Goal: Transaction & Acquisition: Purchase product/service

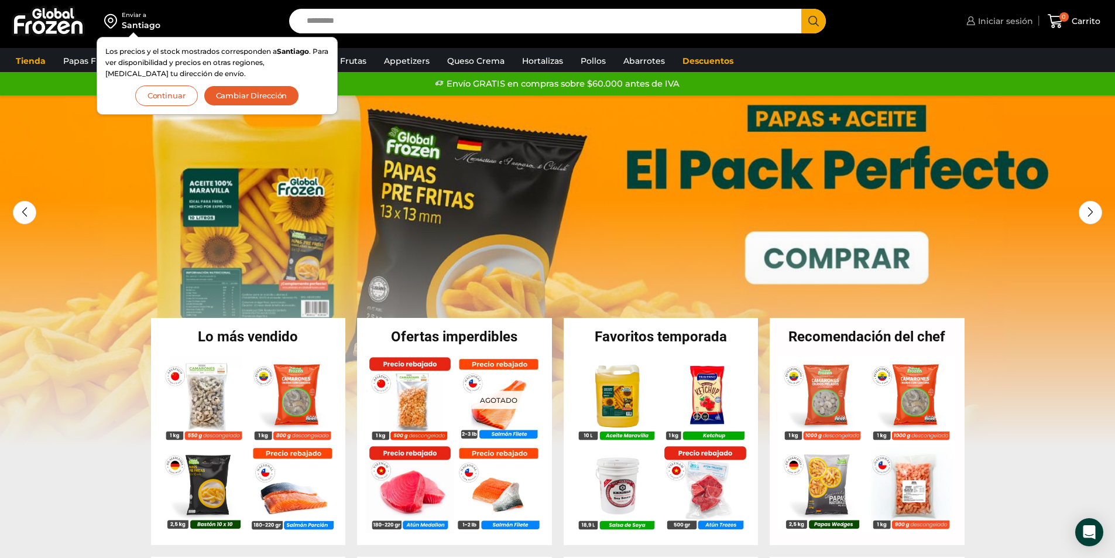
click at [985, 20] on span "Iniciar sesión" at bounding box center [1004, 21] width 58 height 12
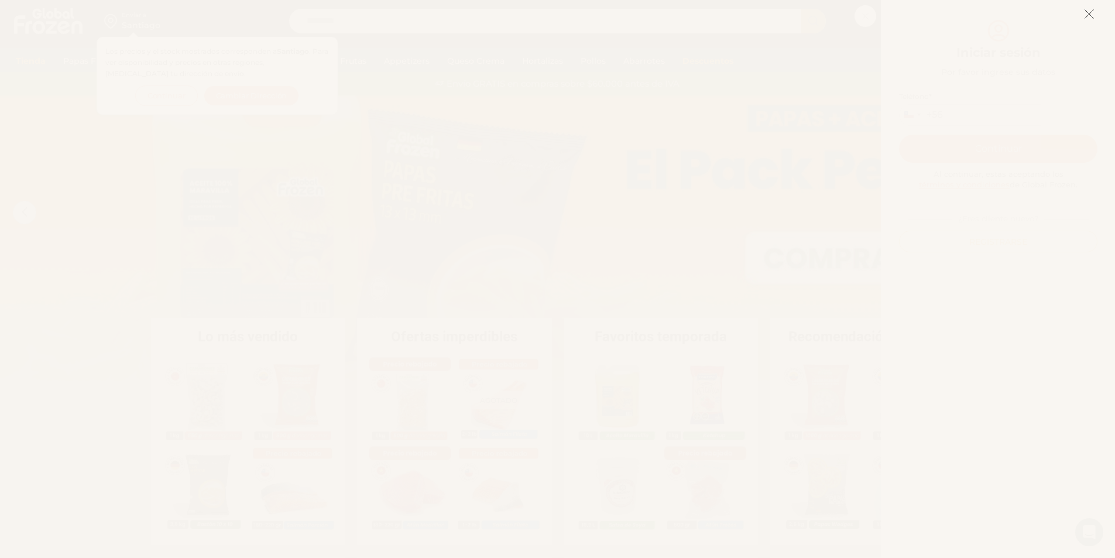
click at [1093, 15] on icon at bounding box center [1089, 14] width 11 height 11
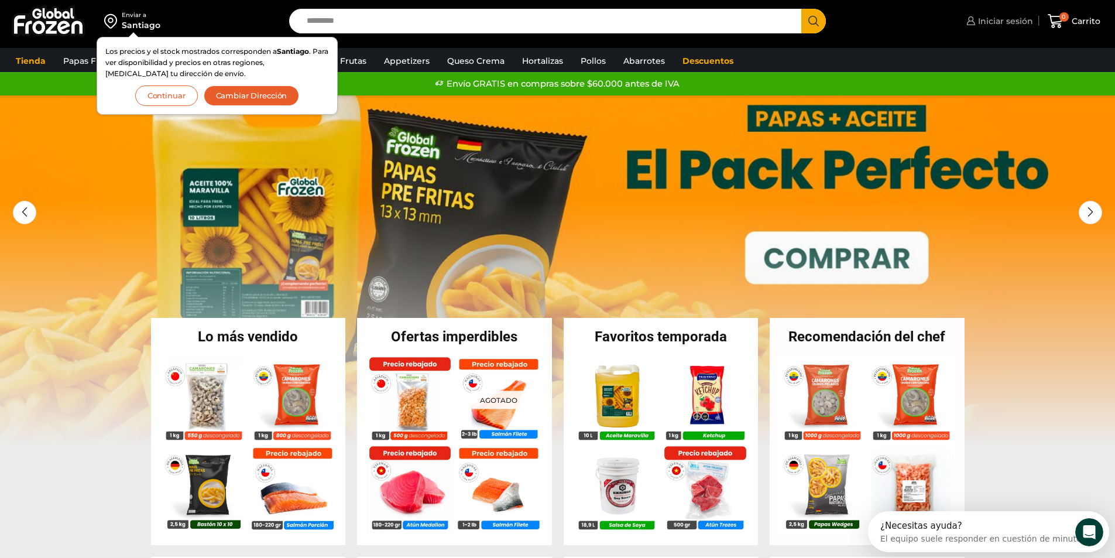
click at [996, 28] on link "Iniciar sesión" at bounding box center [998, 20] width 70 height 23
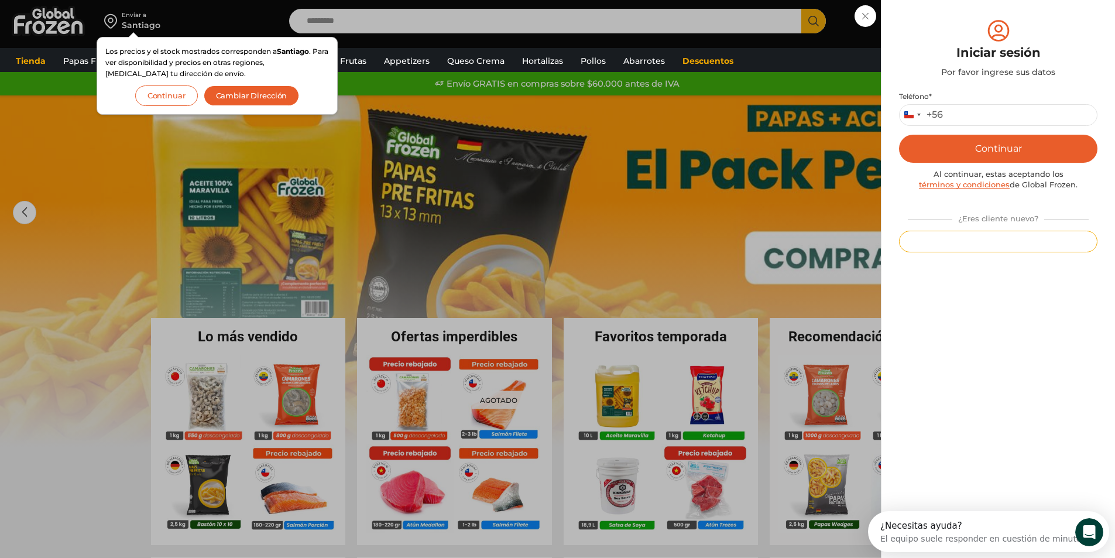
click at [980, 235] on button "Registrarse" at bounding box center [998, 242] width 198 height 22
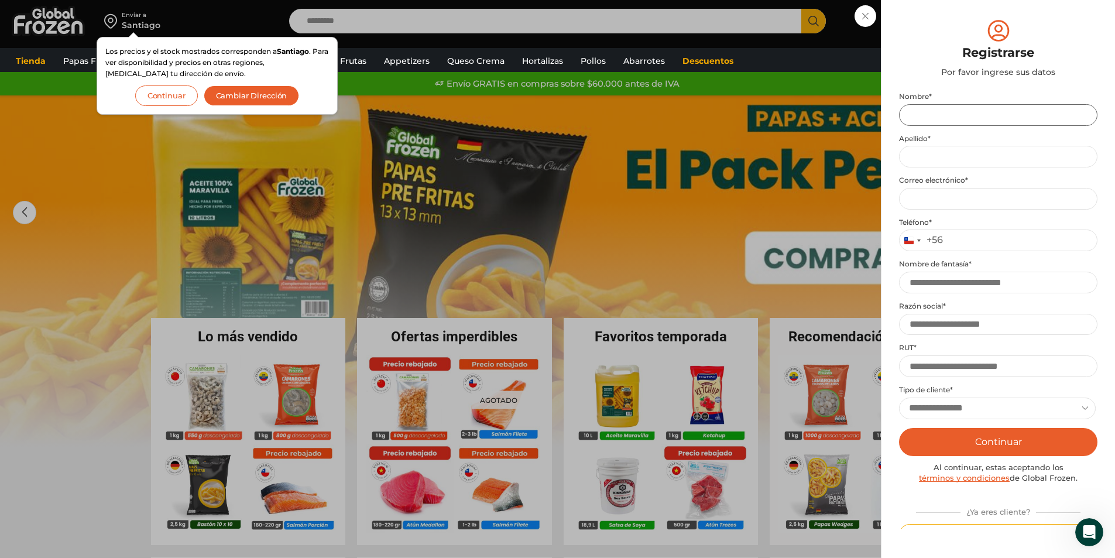
click at [939, 119] on input "Nombre *" at bounding box center [998, 115] width 198 height 22
type input "**********"
type input "*********"
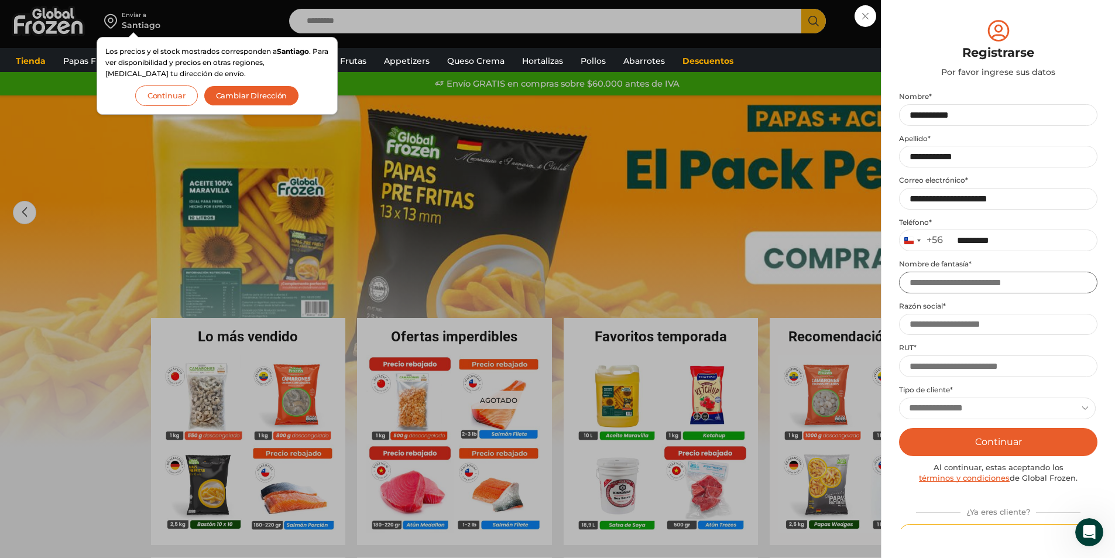
click at [972, 287] on input "Nombre de fantasía *" at bounding box center [998, 282] width 198 height 22
type input "*********"
click at [961, 321] on input "Razón social *" at bounding box center [998, 325] width 198 height 22
type input "**********"
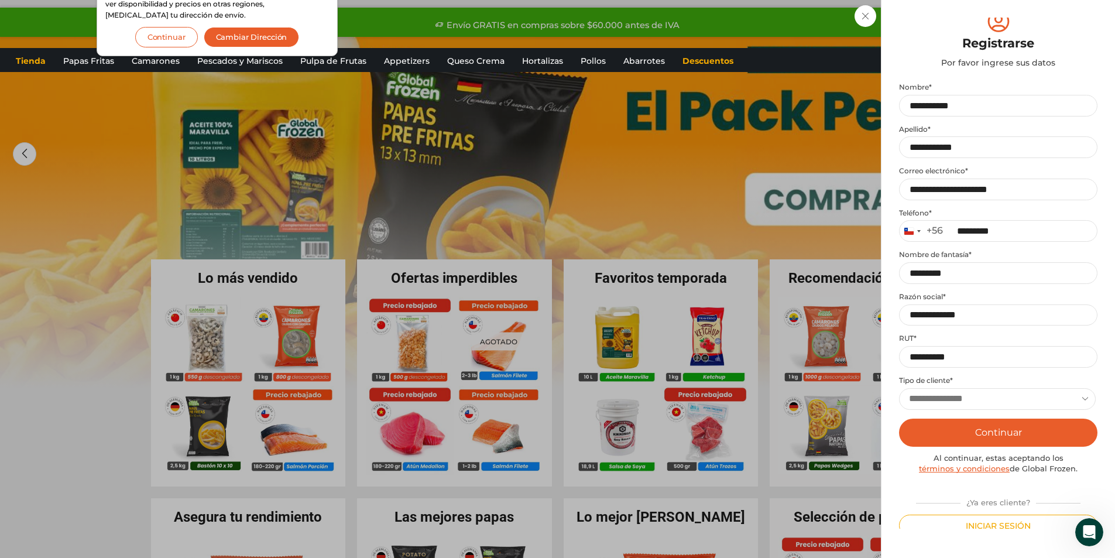
scroll to position [17, 0]
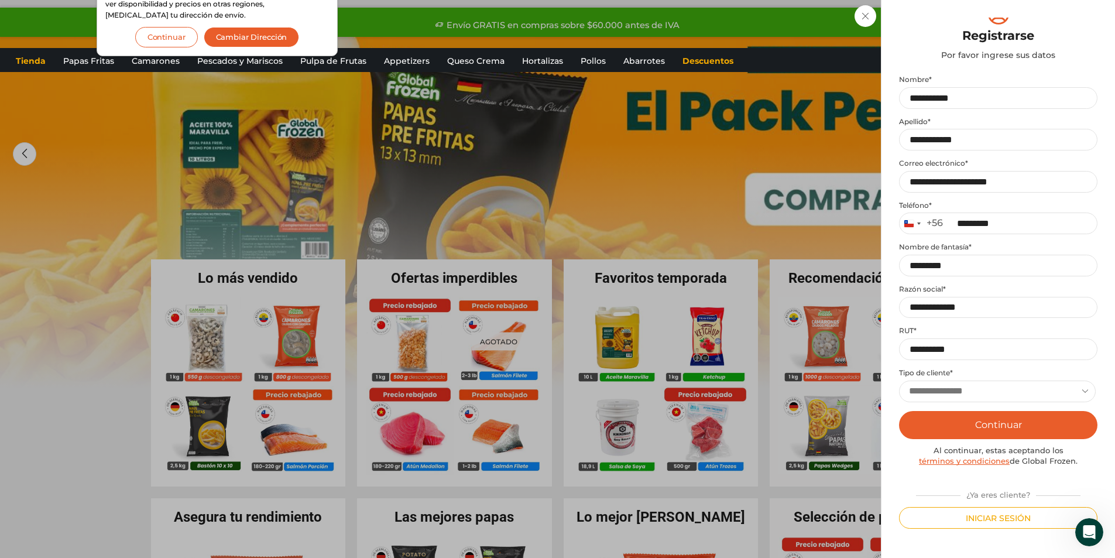
click at [1087, 389] on select "**********" at bounding box center [997, 391] width 197 height 22
select select "******"
click at [899, 380] on select "**********" at bounding box center [997, 391] width 197 height 22
click at [988, 422] on button "Continuar" at bounding box center [998, 425] width 198 height 28
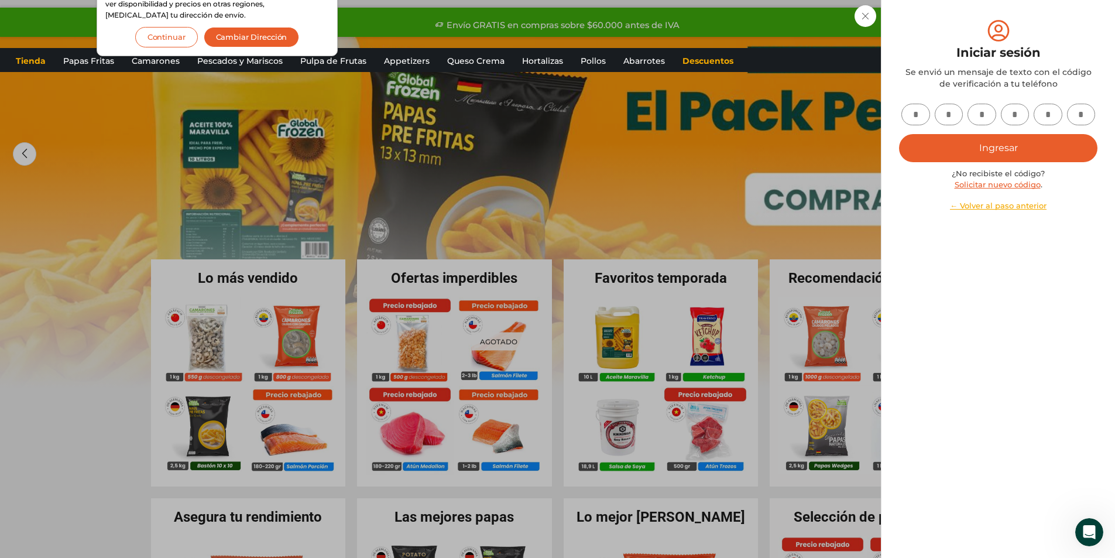
scroll to position [0, 0]
click at [913, 110] on input "text" at bounding box center [915, 115] width 29 height 22
type input "*"
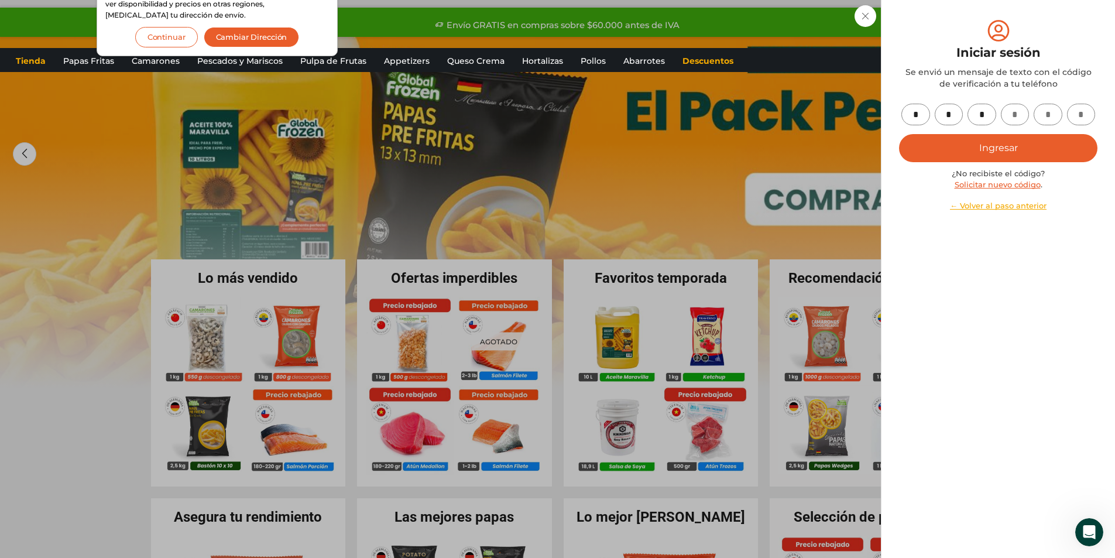
type input "*"
click at [995, 157] on button "Ingresar" at bounding box center [998, 148] width 198 height 28
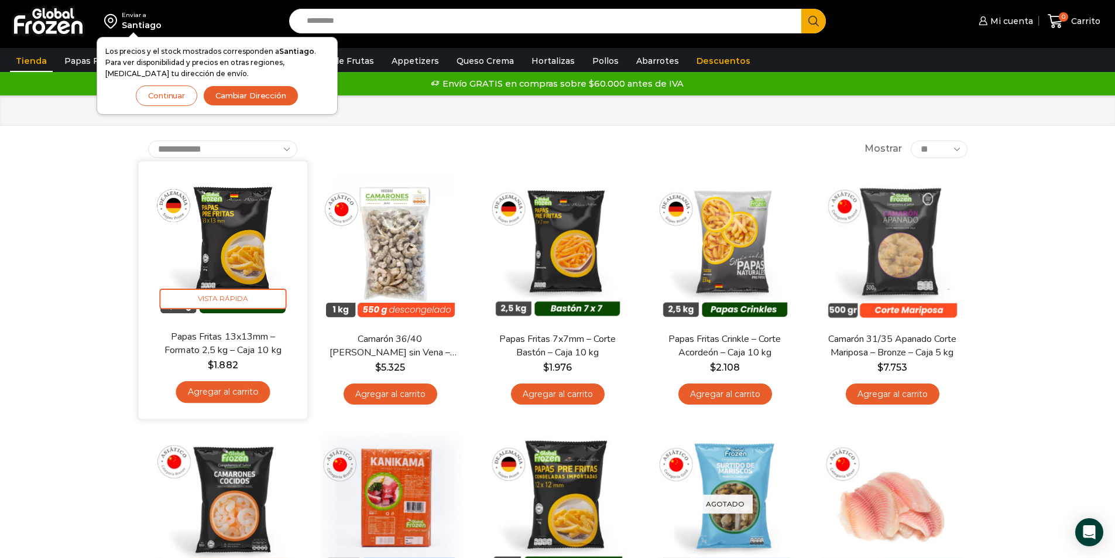
click at [227, 390] on link "Agregar al carrito" at bounding box center [223, 392] width 94 height 22
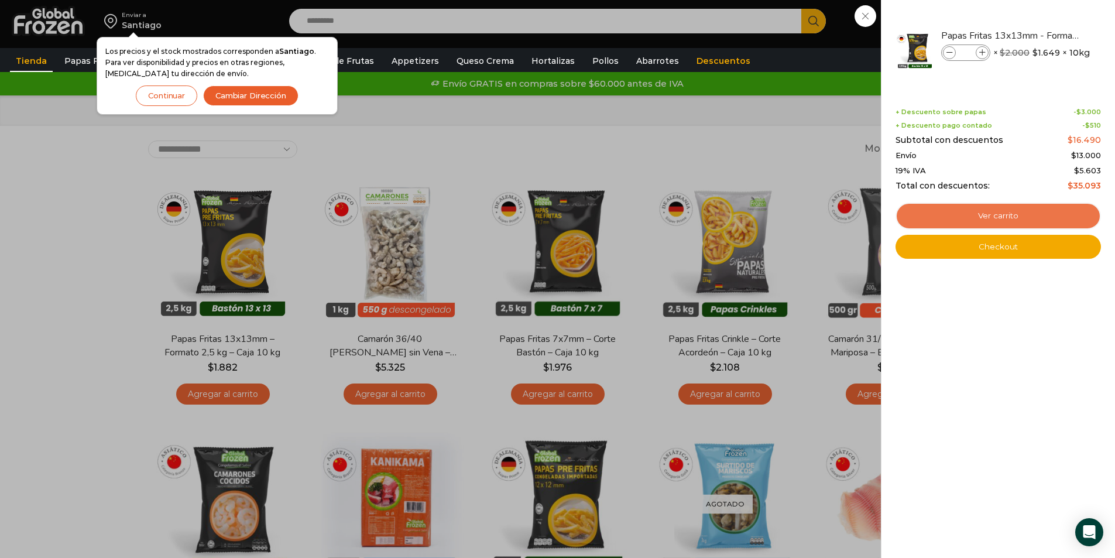
click at [992, 215] on link "Ver carrito" at bounding box center [997, 215] width 205 height 27
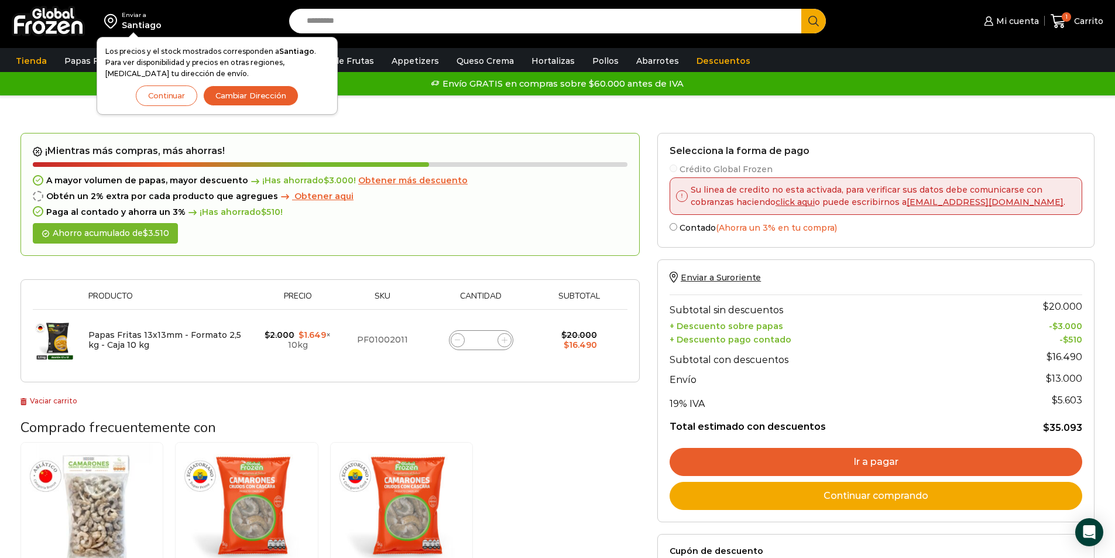
click at [234, 13] on div "Enviar a [GEOGRAPHIC_DATA] Los precios y el stock mostrados corresponden a [GEO…" at bounding box center [141, 21] width 271 height 42
drag, startPoint x: 690, startPoint y: 194, endPoint x: 837, endPoint y: 197, distance: 146.9
click at [837, 197] on p "Su linea de credito no esta activada, para verificar sus datos debe comunicarse…" at bounding box center [879, 196] width 385 height 25
click at [903, 208] on p "Su linea de credito no esta activada, para verificar sus datos debe comunicarse…" at bounding box center [879, 196] width 385 height 25
click at [1019, 27] on link "Mi cuenta" at bounding box center [1009, 20] width 57 height 23
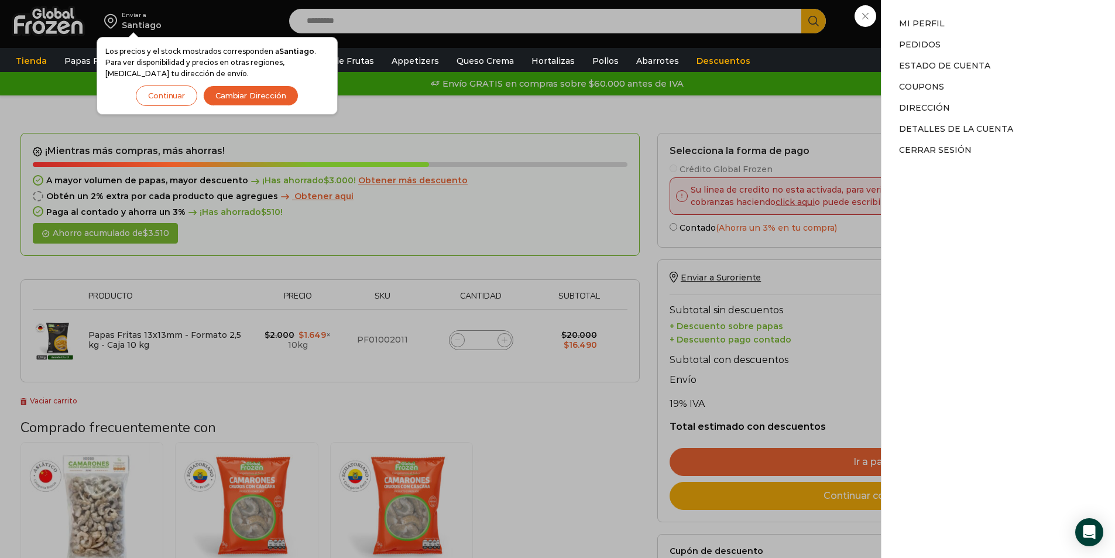
click at [981, 33] on div "Mi cuenta Mi cuenta Mi perfil Pedidos Descargas Estado de Cuenta Coupons Direcc…" at bounding box center [1009, 20] width 57 height 23
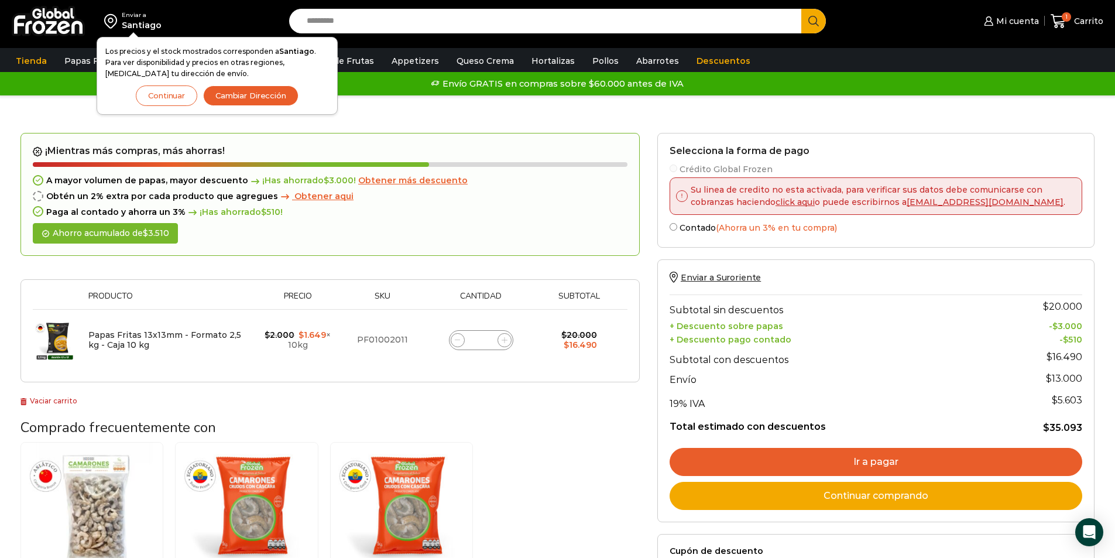
click at [178, 95] on button "Continuar" at bounding box center [166, 95] width 61 height 20
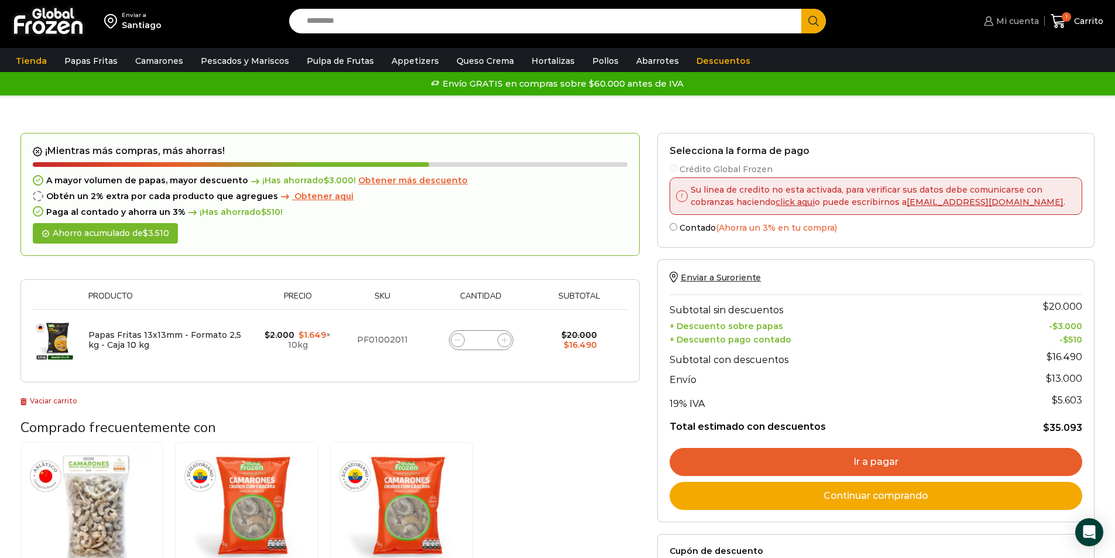
click at [1025, 25] on span "Mi cuenta" at bounding box center [1016, 21] width 46 height 12
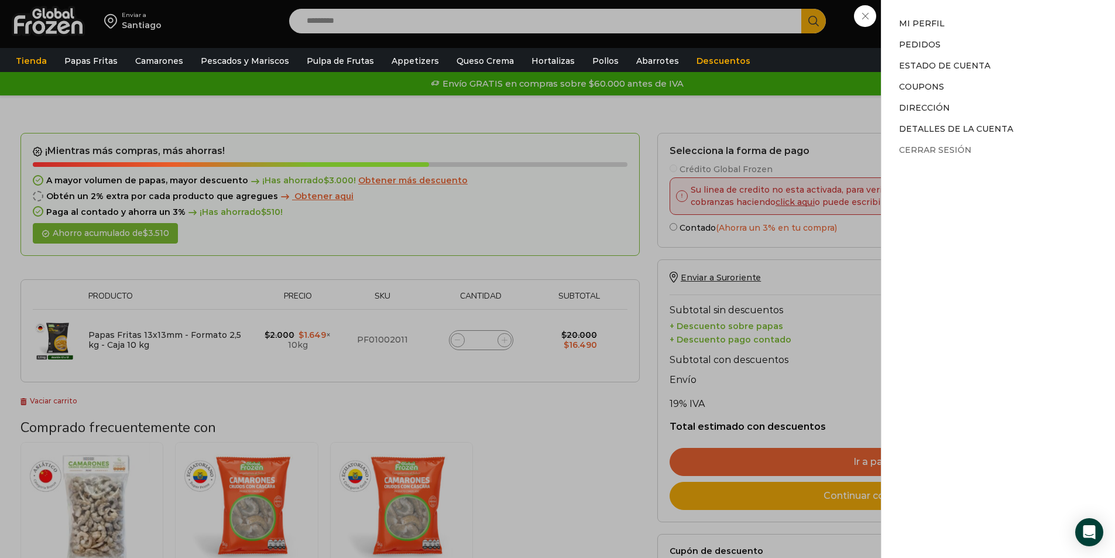
click at [950, 149] on link "Cerrar sesión" at bounding box center [935, 150] width 73 height 11
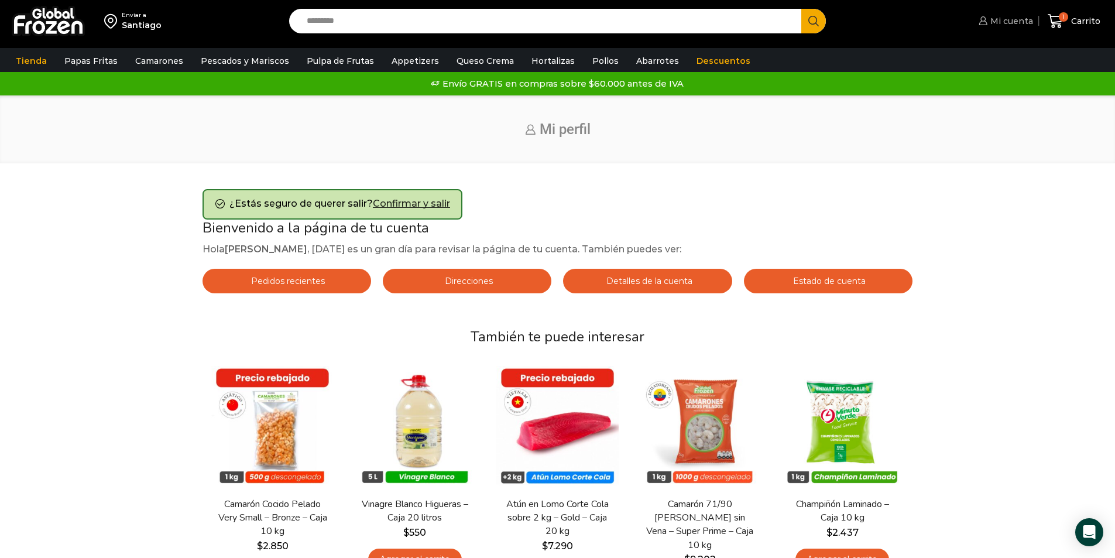
click at [996, 23] on span "Mi cuenta" at bounding box center [1010, 21] width 46 height 12
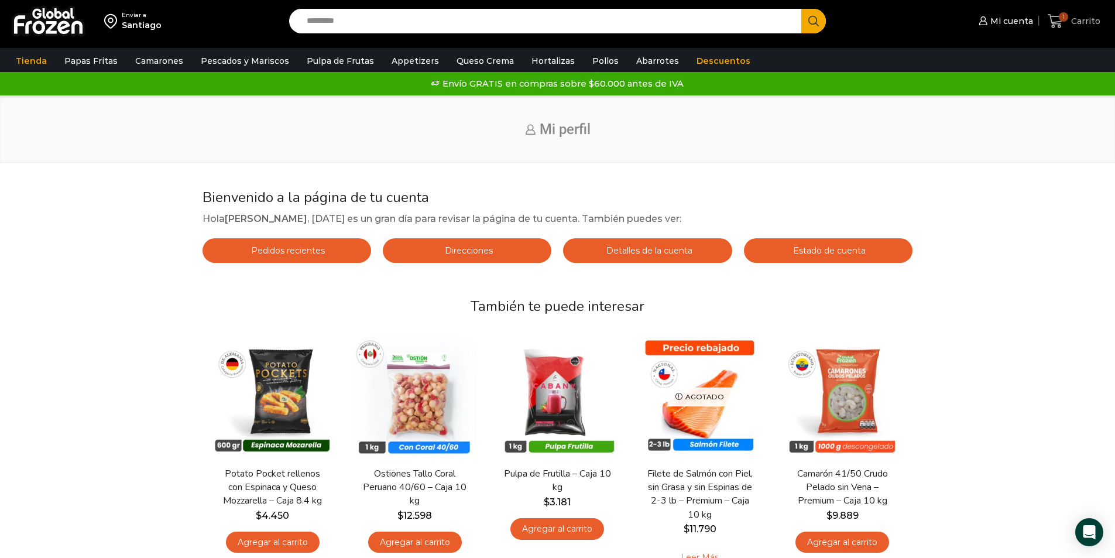
click at [1053, 15] on icon at bounding box center [1055, 21] width 16 height 16
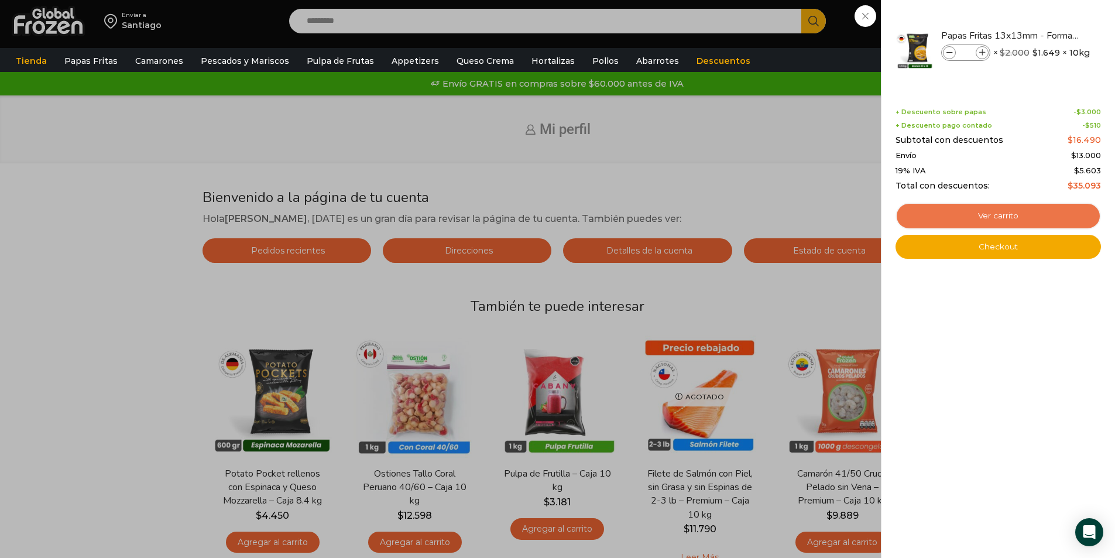
click at [1010, 220] on link "Ver carrito" at bounding box center [997, 215] width 205 height 27
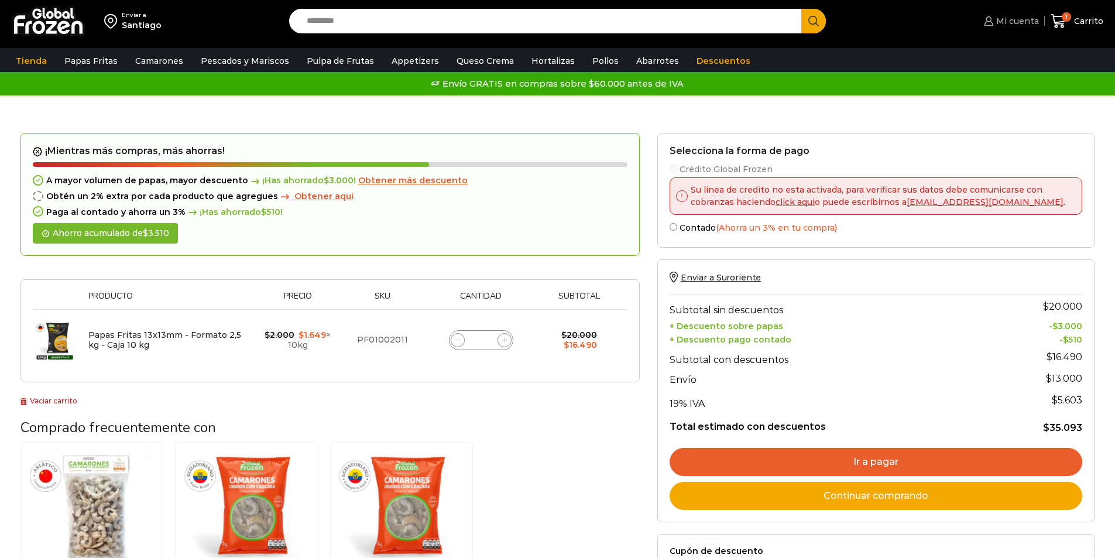
click at [1022, 28] on link "Mi cuenta" at bounding box center [1009, 20] width 57 height 23
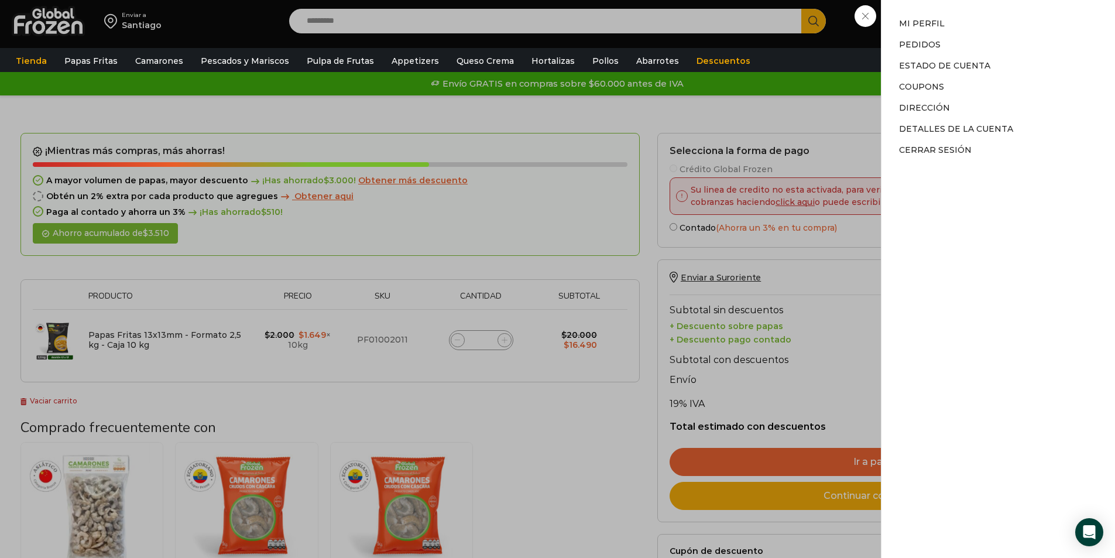
click at [926, 143] on li "Cerrar sesión" at bounding box center [998, 147] width 198 height 16
click at [929, 145] on link "Cerrar sesión" at bounding box center [935, 150] width 73 height 11
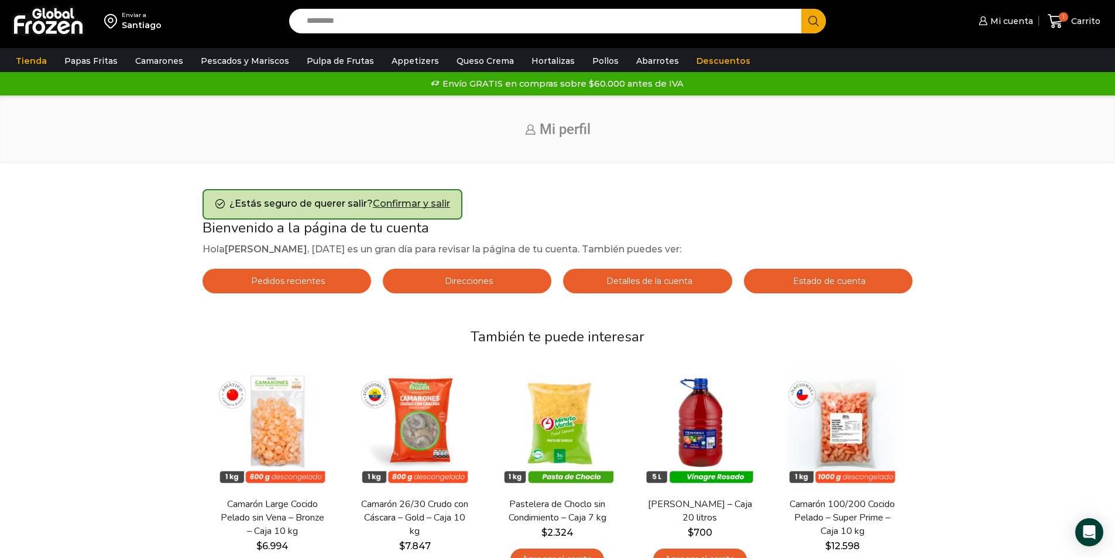
click at [444, 196] on div "¿Estás seguro de querer salir? Confirmar y salir" at bounding box center [332, 204] width 260 height 30
click at [434, 202] on link "Confirmar y salir" at bounding box center [411, 203] width 77 height 11
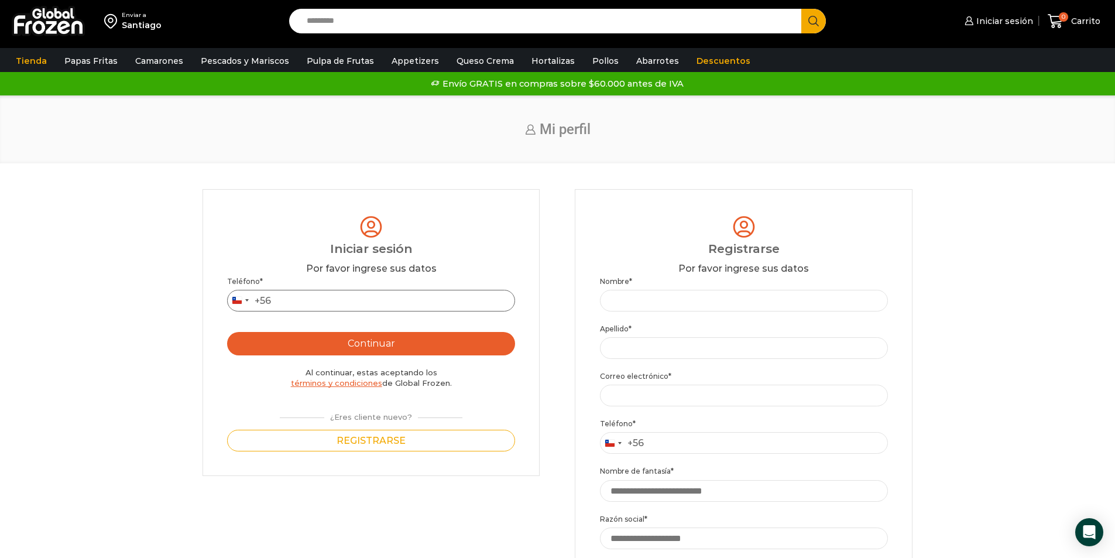
click at [343, 300] on input "Teléfono *" at bounding box center [371, 301] width 288 height 22
type input "*********"
click at [385, 335] on button "Continuar" at bounding box center [371, 343] width 288 height 23
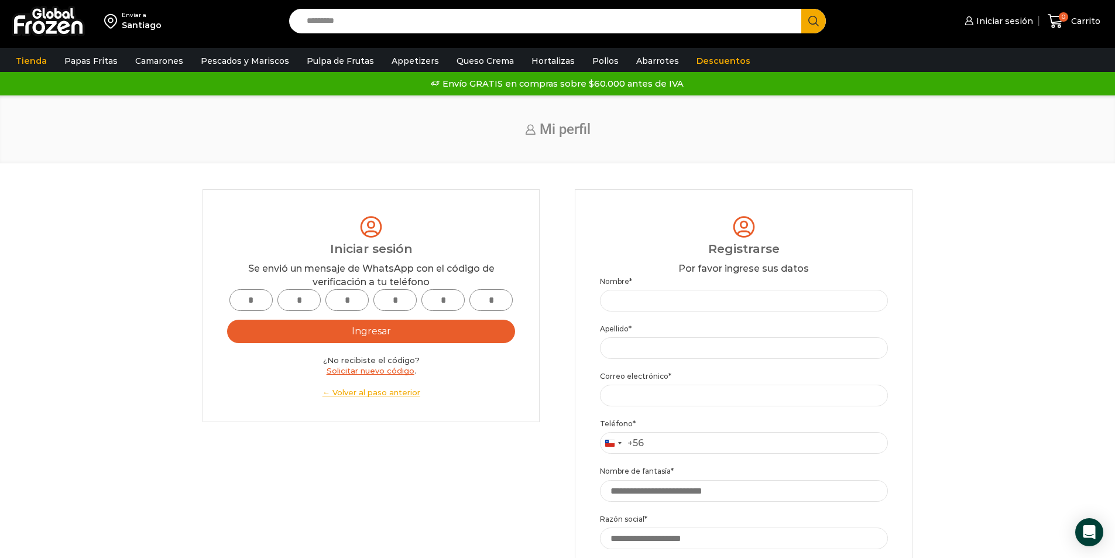
click at [247, 302] on input "text" at bounding box center [250, 300] width 43 height 22
type input "*"
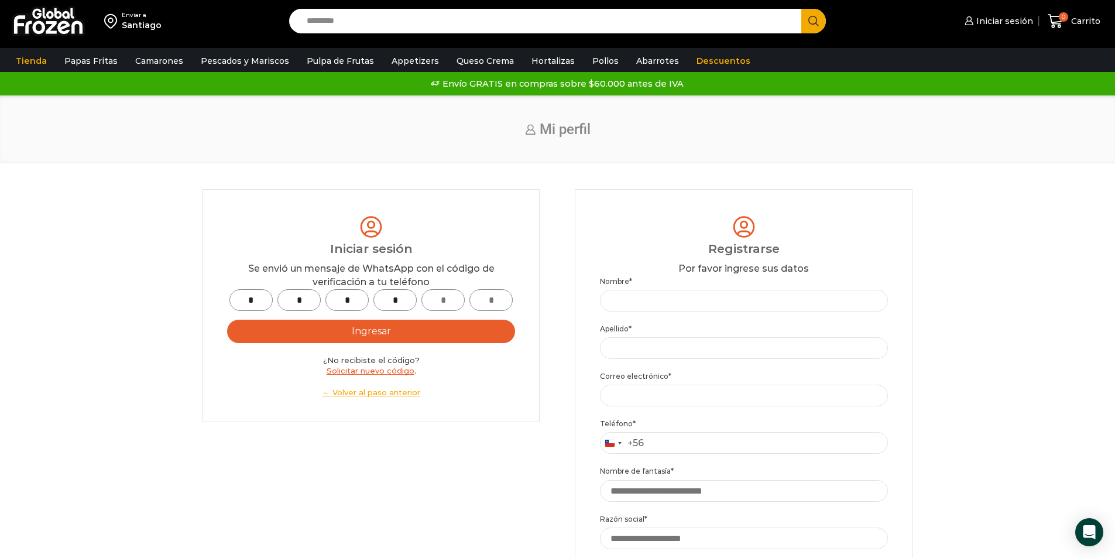
type input "*"
click at [317, 337] on button "Ingresar" at bounding box center [371, 330] width 288 height 23
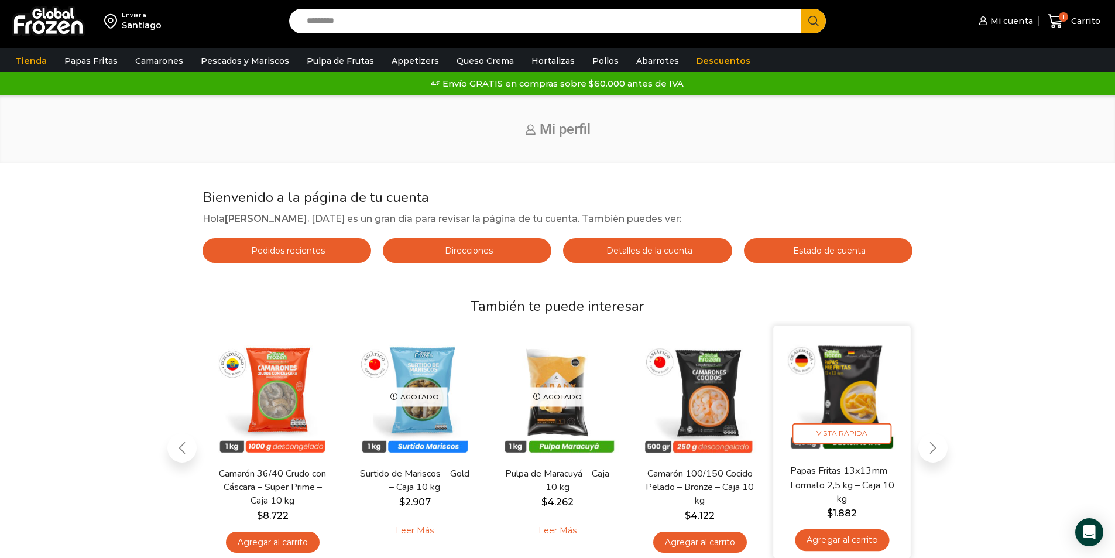
click at [830, 541] on link "Agregar al carrito" at bounding box center [842, 540] width 94 height 22
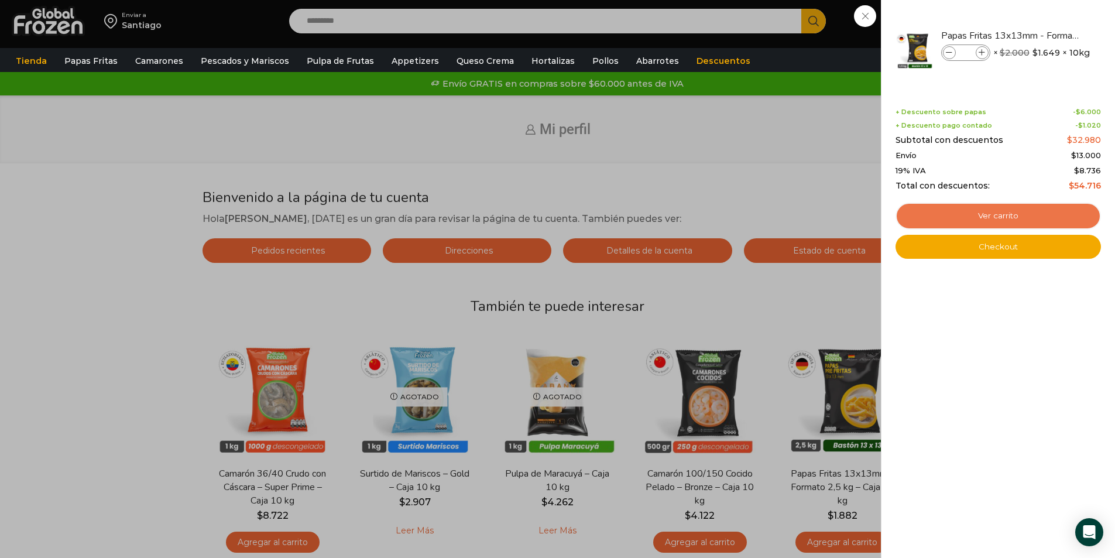
click at [998, 212] on link "Ver carrito" at bounding box center [997, 215] width 205 height 27
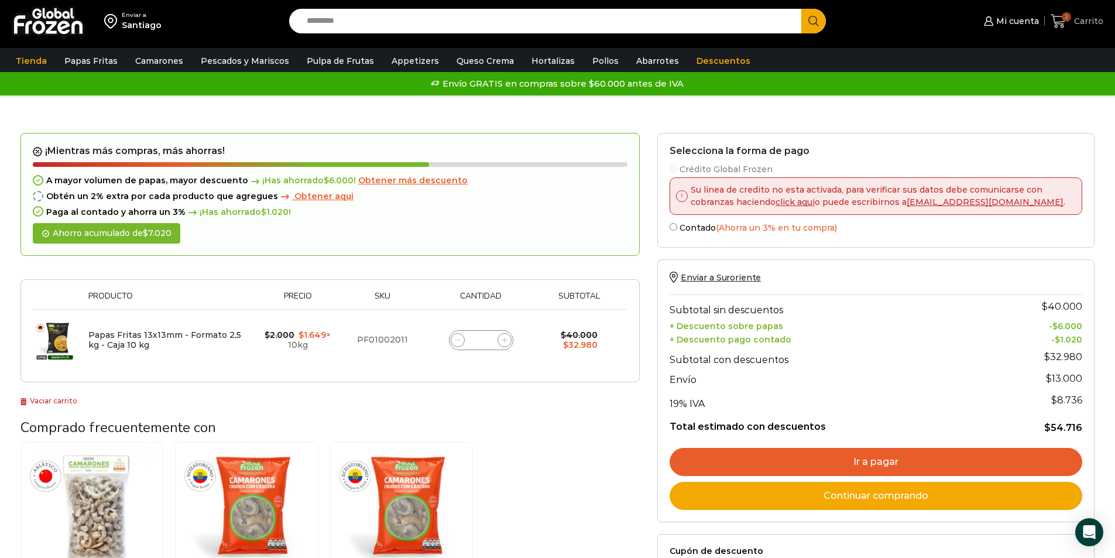
click at [1057, 20] on icon at bounding box center [1058, 21] width 16 height 16
